Goal: Navigation & Orientation: Find specific page/section

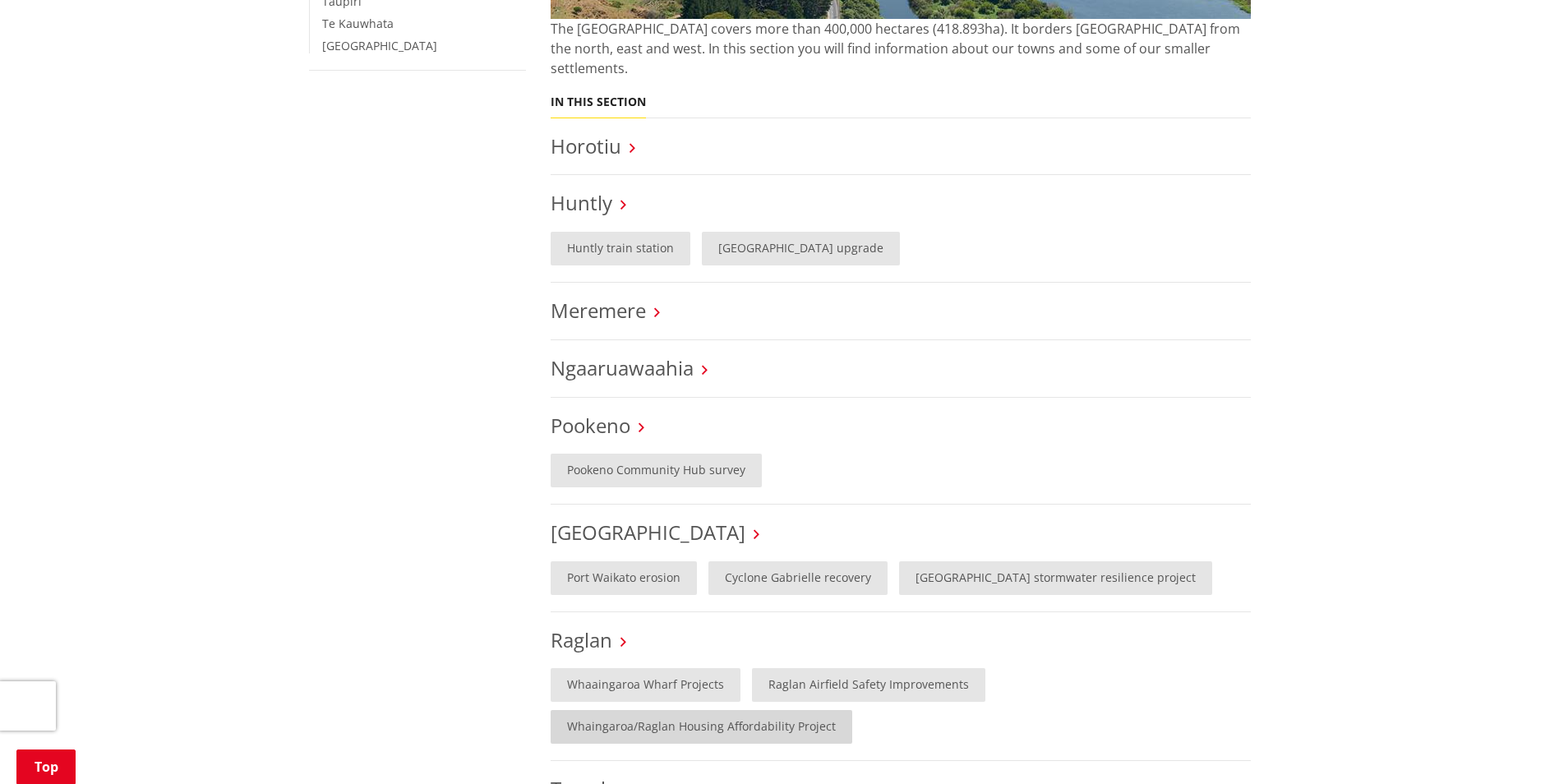
scroll to position [165, 0]
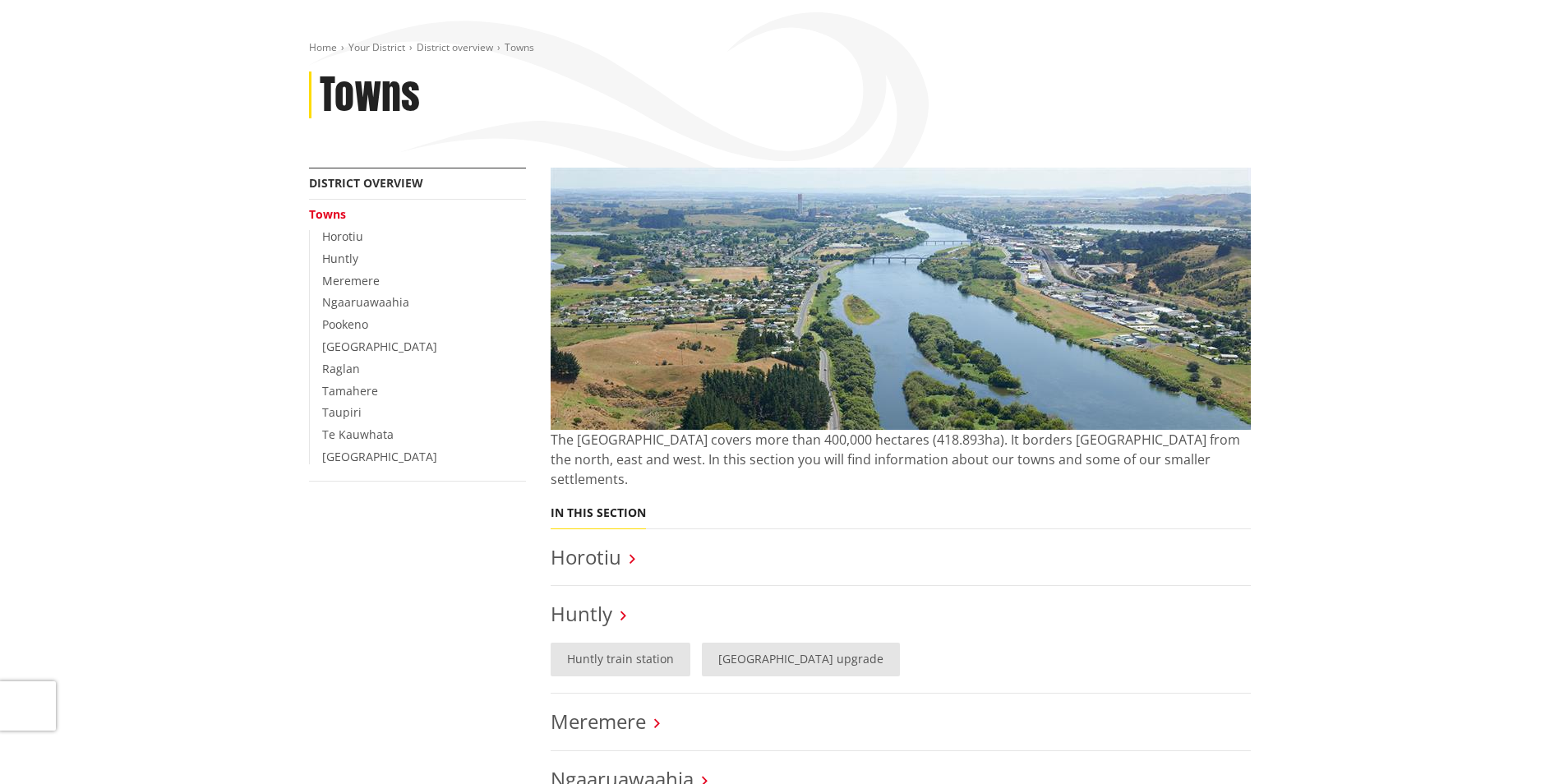
click at [323, 215] on link "Towns" at bounding box center [328, 214] width 37 height 16
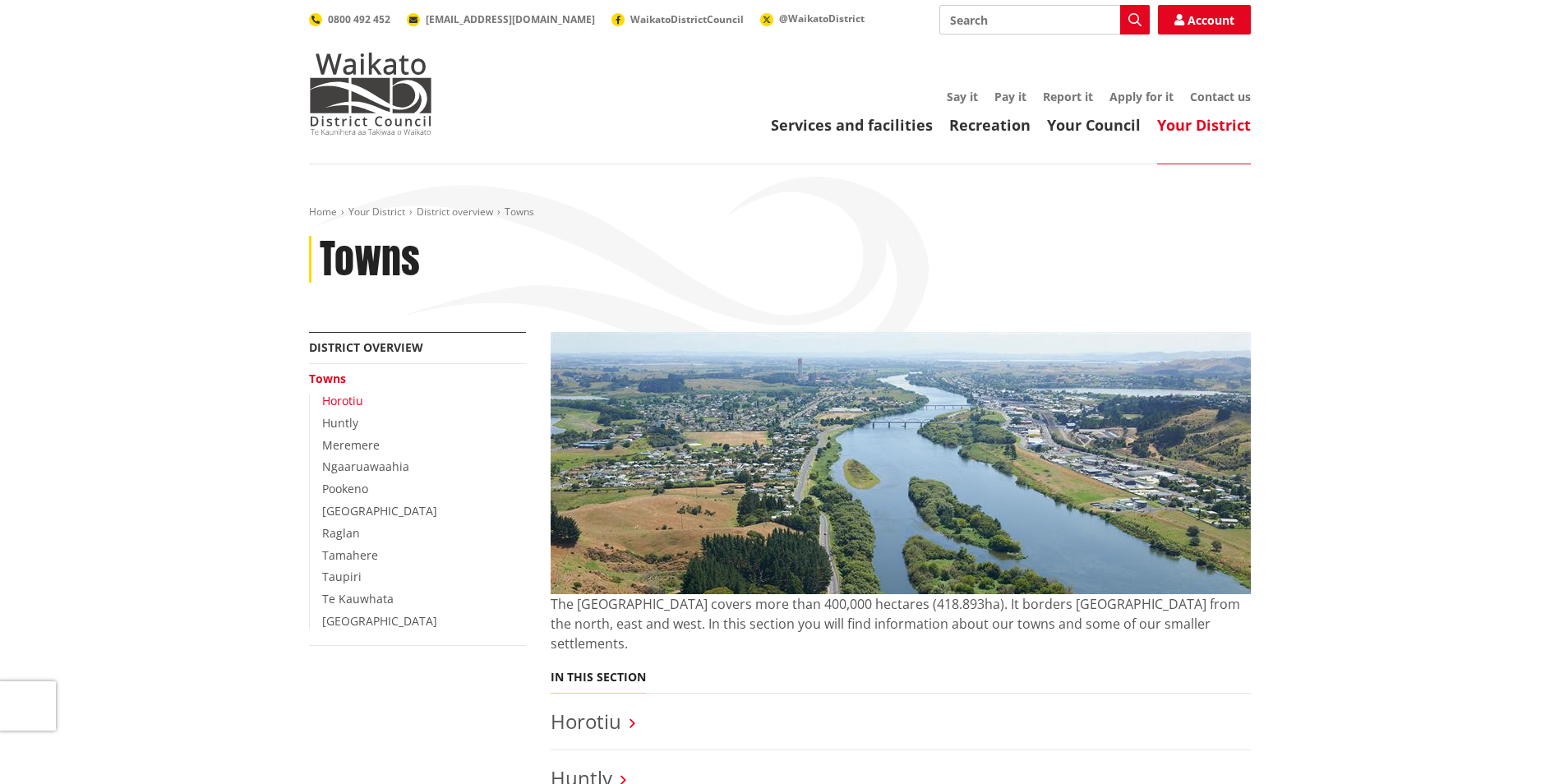
click at [351, 403] on link "Horotiu" at bounding box center [343, 400] width 41 height 16
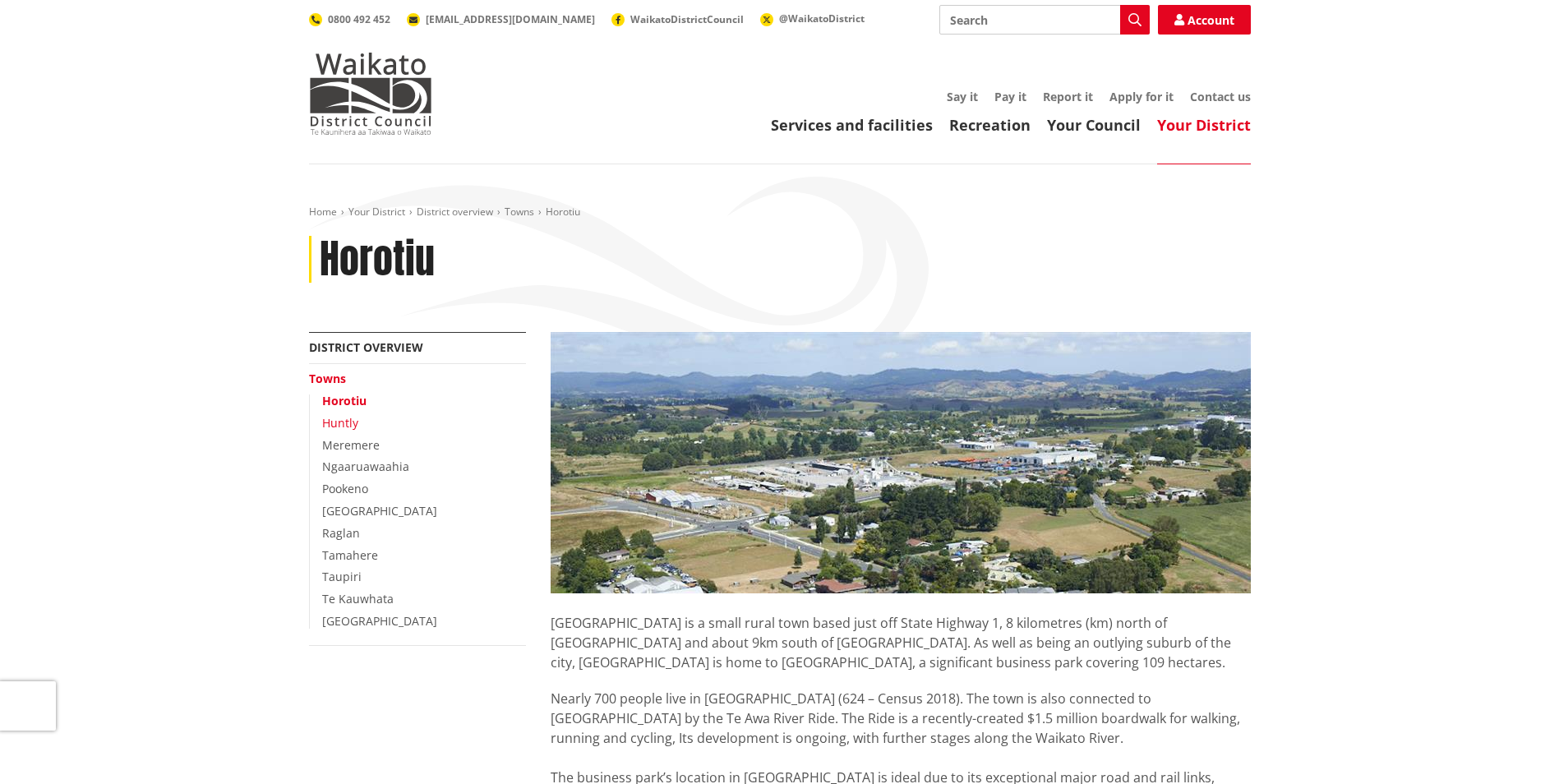
click at [348, 424] on link "Huntly" at bounding box center [340, 423] width 36 height 16
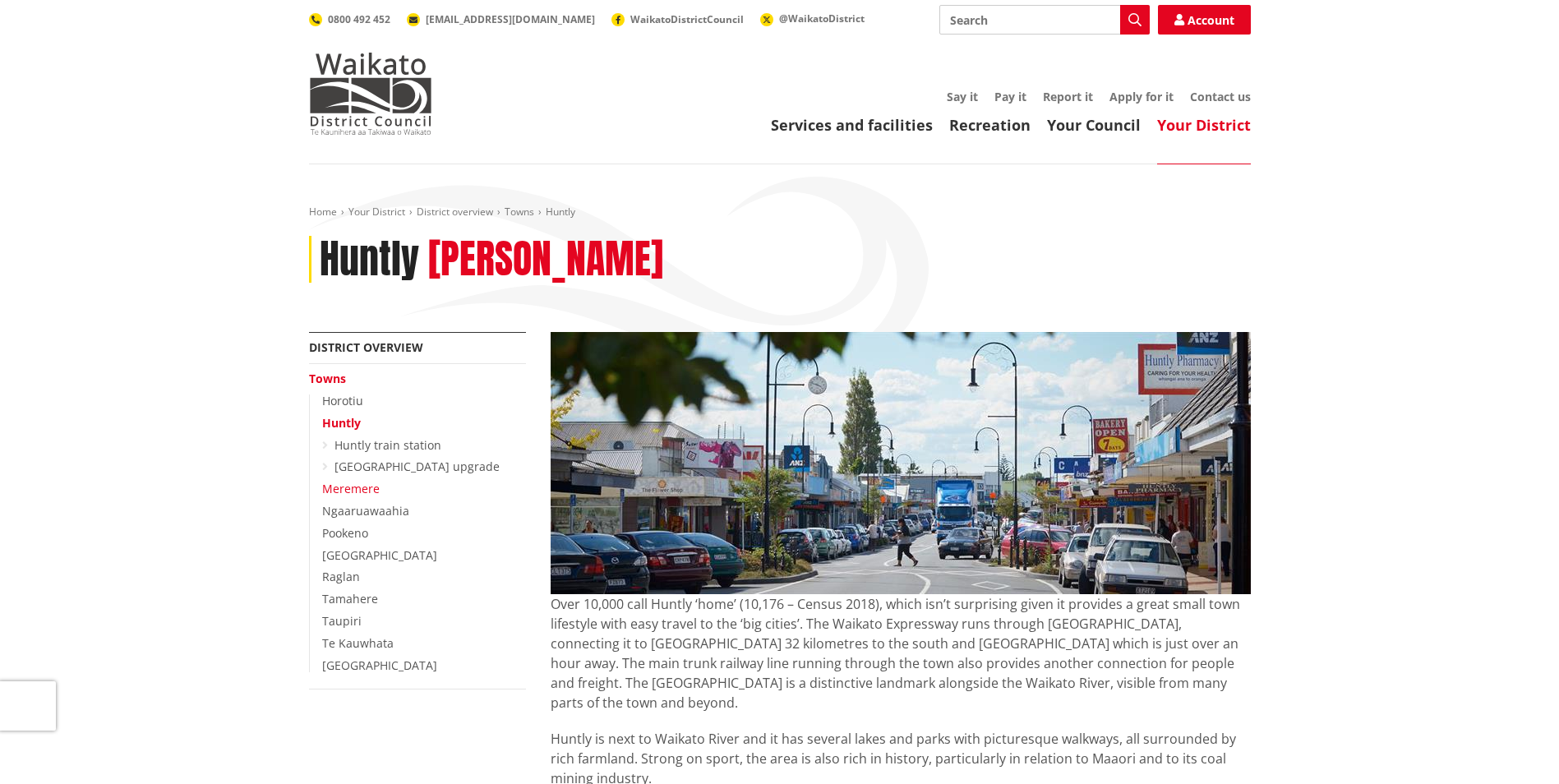
click at [337, 486] on link "Meremere" at bounding box center [351, 489] width 58 height 16
